Goal: Information Seeking & Learning: Learn about a topic

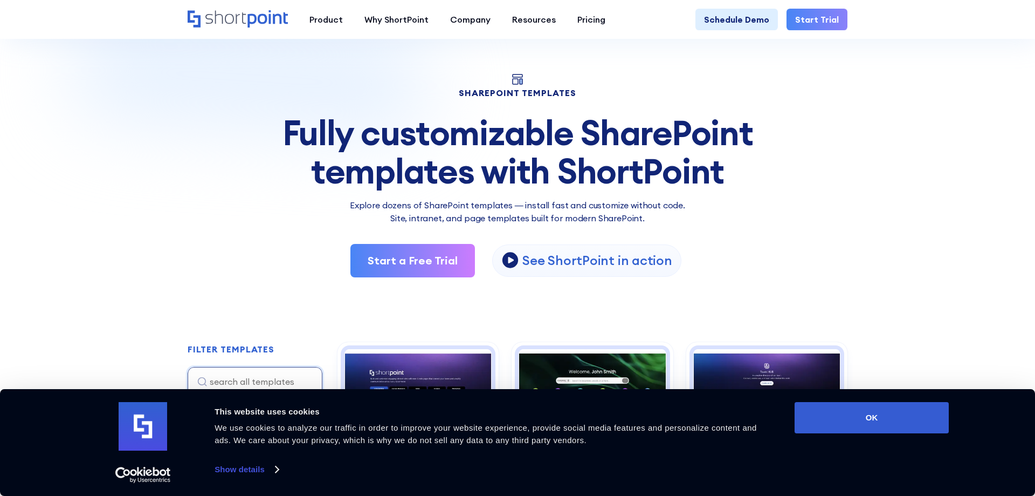
scroll to position [55, 0]
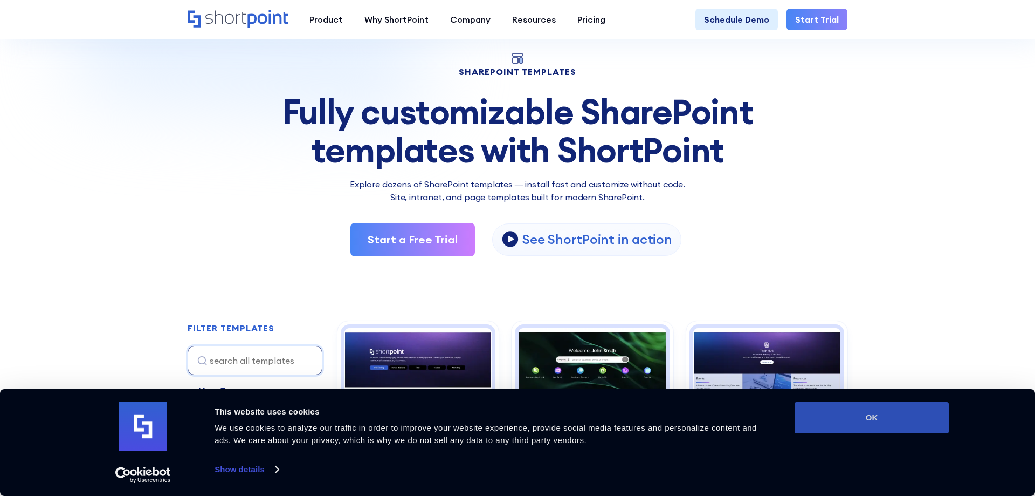
click at [849, 426] on button "OK" at bounding box center [872, 417] width 154 height 31
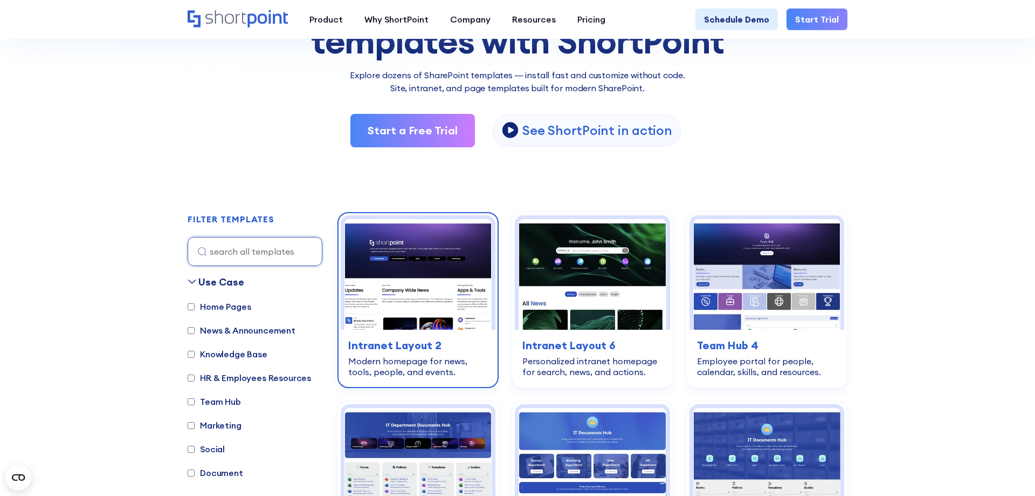
scroll to position [165, 0]
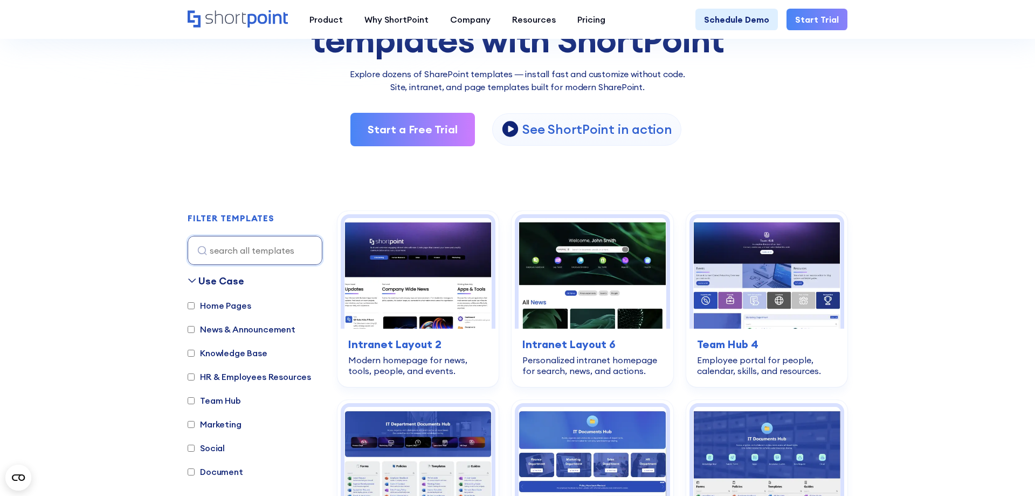
click at [208, 305] on label "Home Pages" at bounding box center [219, 305] width 63 height 13
click at [195, 305] on input "Home Pages" at bounding box center [191, 305] width 7 height 7
checkbox input "true"
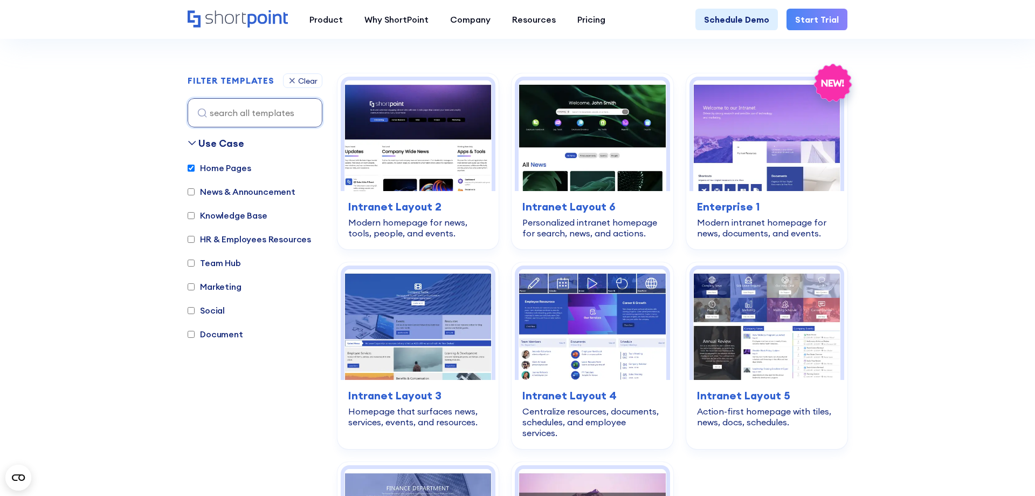
scroll to position [322, 0]
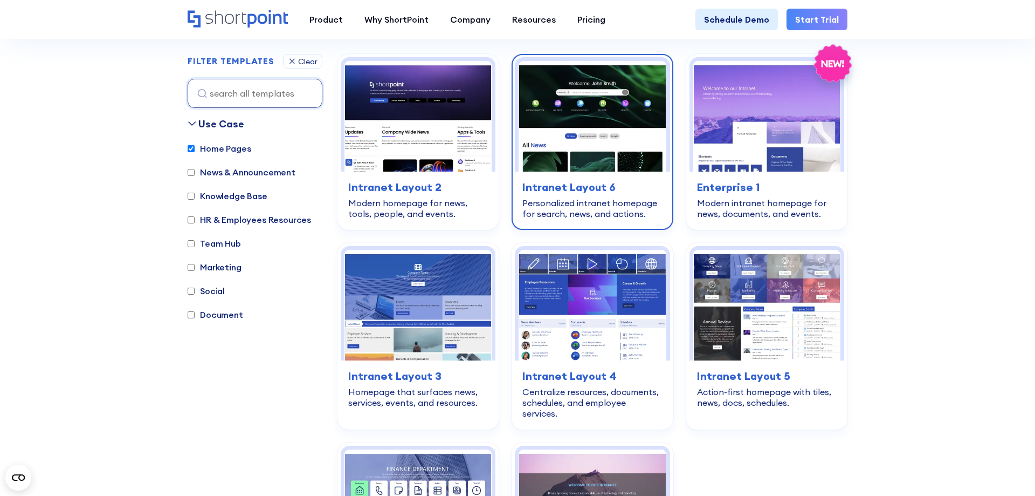
click at [608, 133] on img at bounding box center [592, 116] width 147 height 111
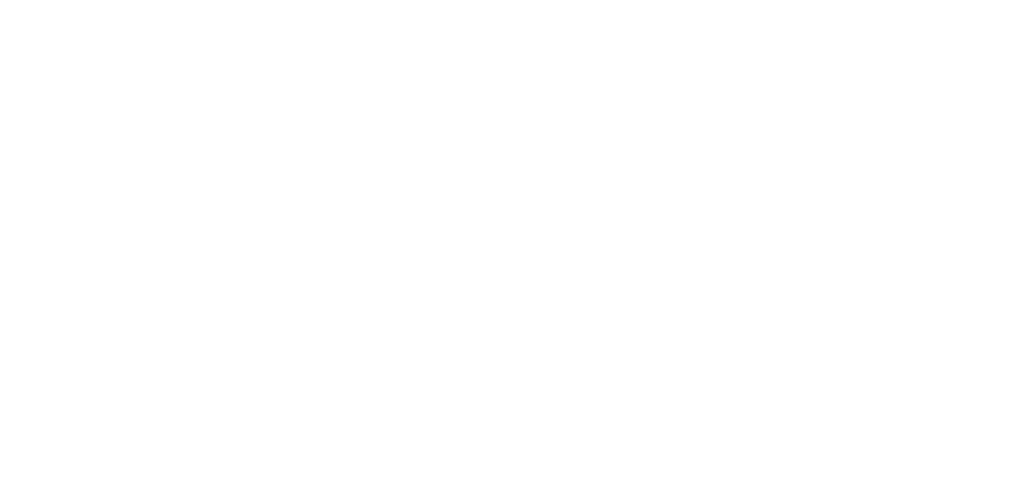
click at [574, 294] on img at bounding box center [655, 491] width 383 height 819
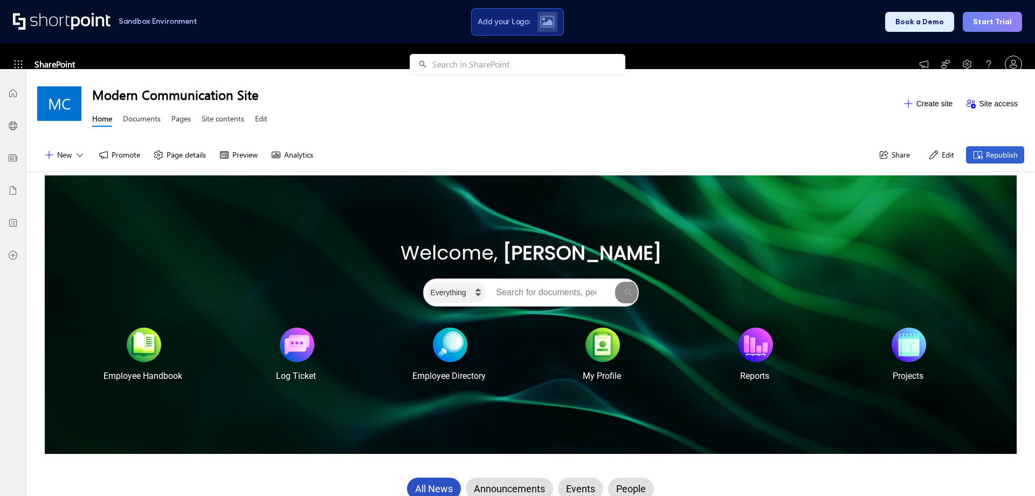
click at [938, 154] on icon at bounding box center [934, 154] width 11 height 11
click at [907, 351] on div at bounding box center [909, 339] width 35 height 35
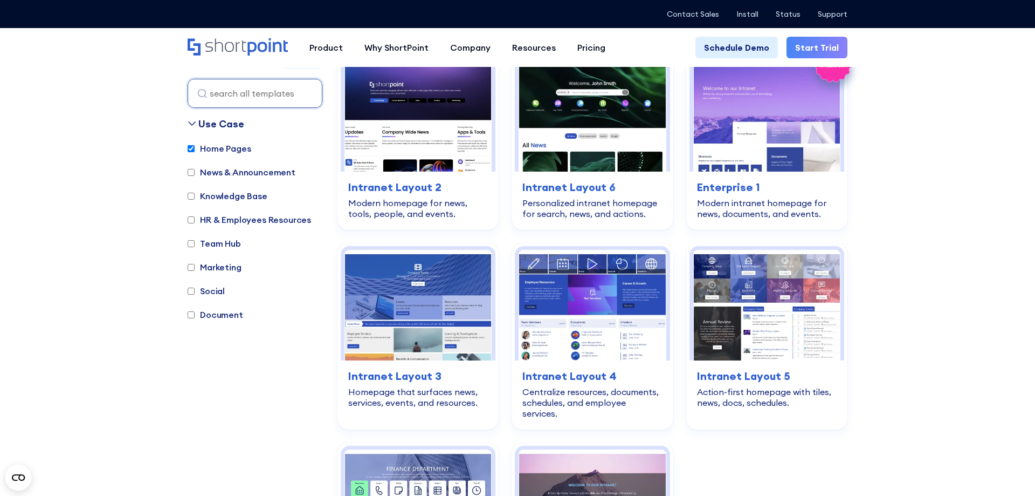
scroll to position [322, 0]
